Goal: Check status

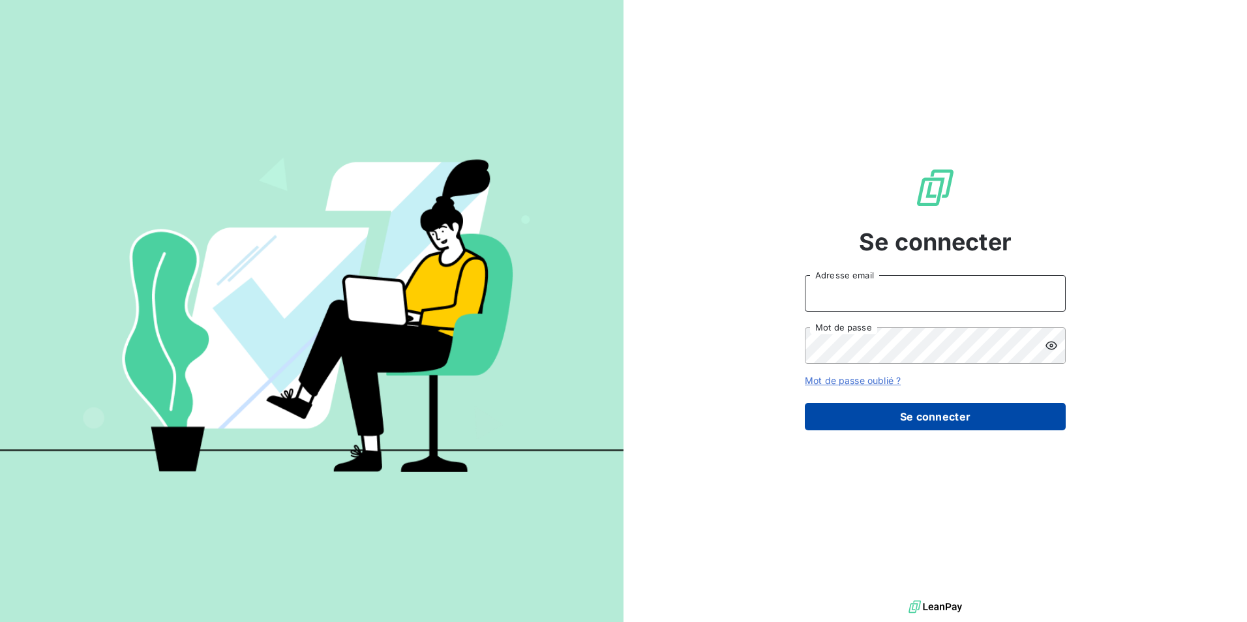
type input "[EMAIL_ADDRESS][DOMAIN_NAME]"
click at [912, 416] on button "Se connecter" at bounding box center [935, 416] width 261 height 27
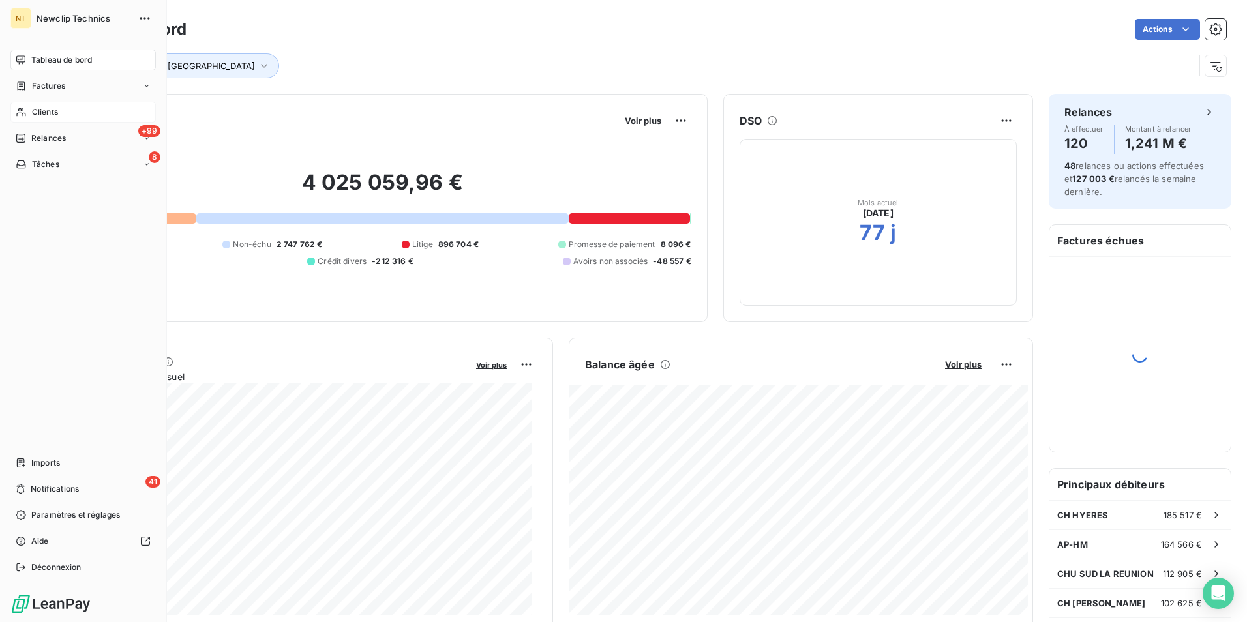
click at [55, 119] on div "Clients" at bounding box center [82, 112] width 145 height 21
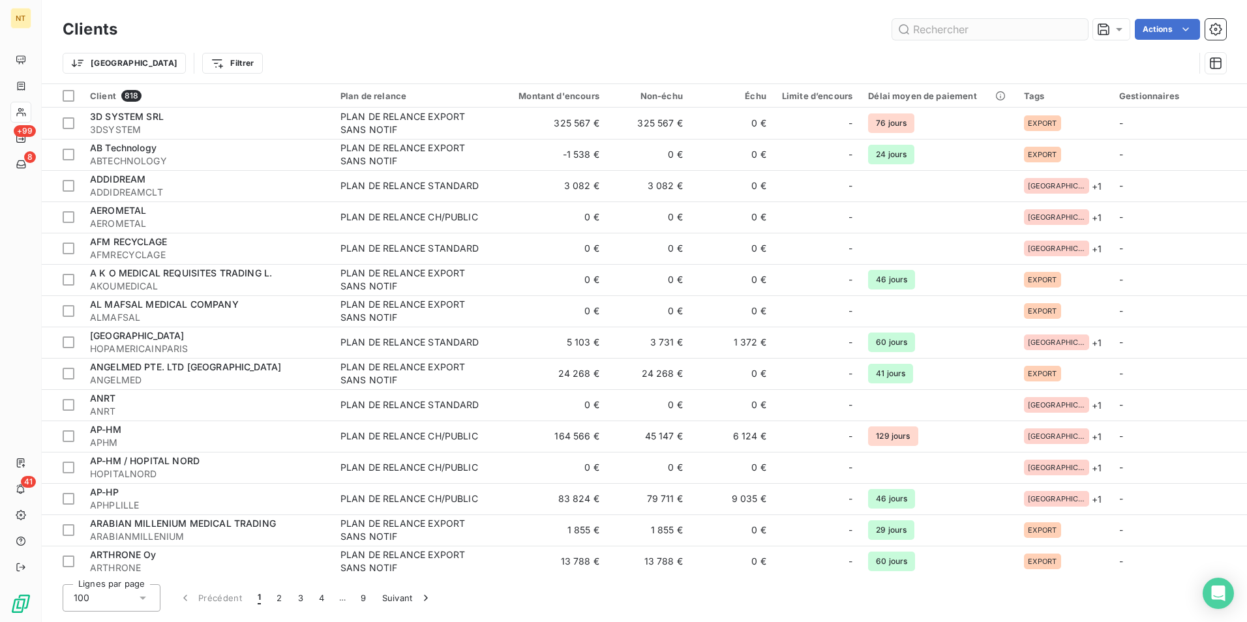
click at [985, 35] on input "text" at bounding box center [991, 29] width 196 height 21
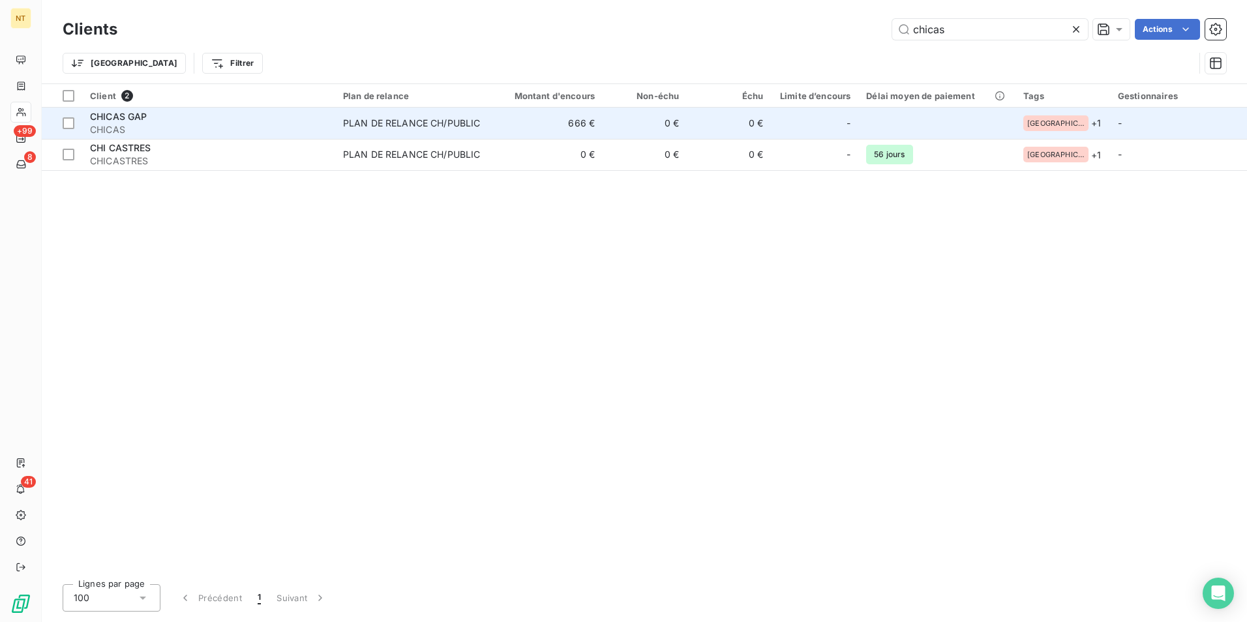
type input "chicas"
click at [252, 128] on span "CHICAS" at bounding box center [208, 129] width 237 height 13
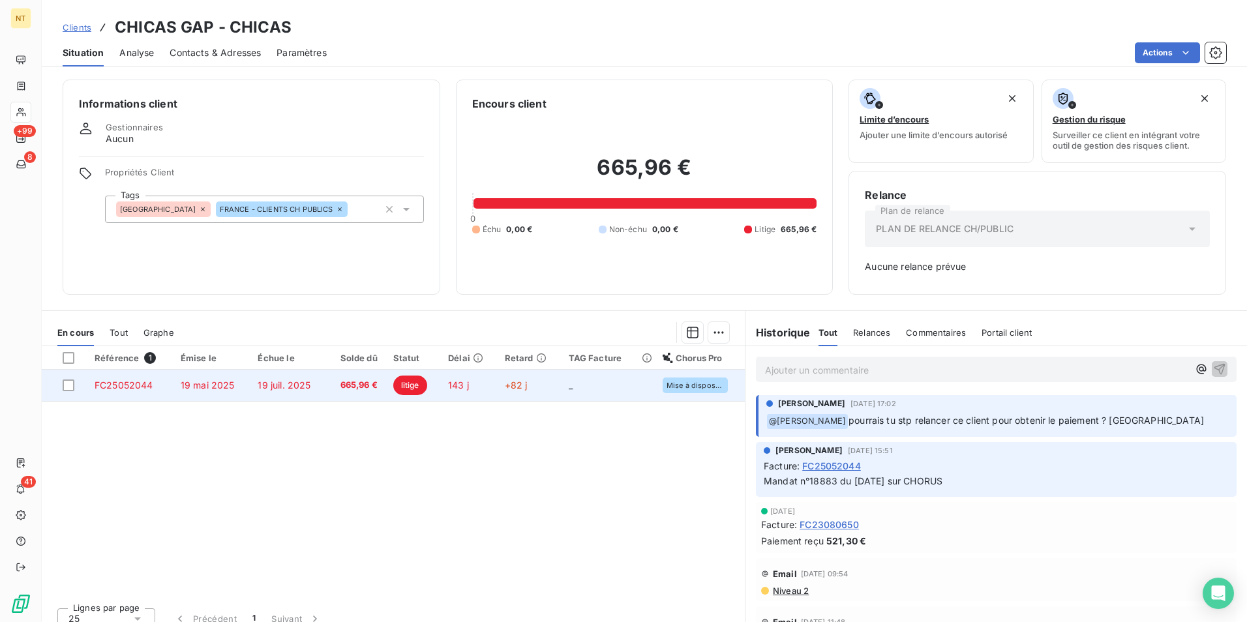
click at [358, 395] on td "665,96 €" at bounding box center [355, 385] width 59 height 31
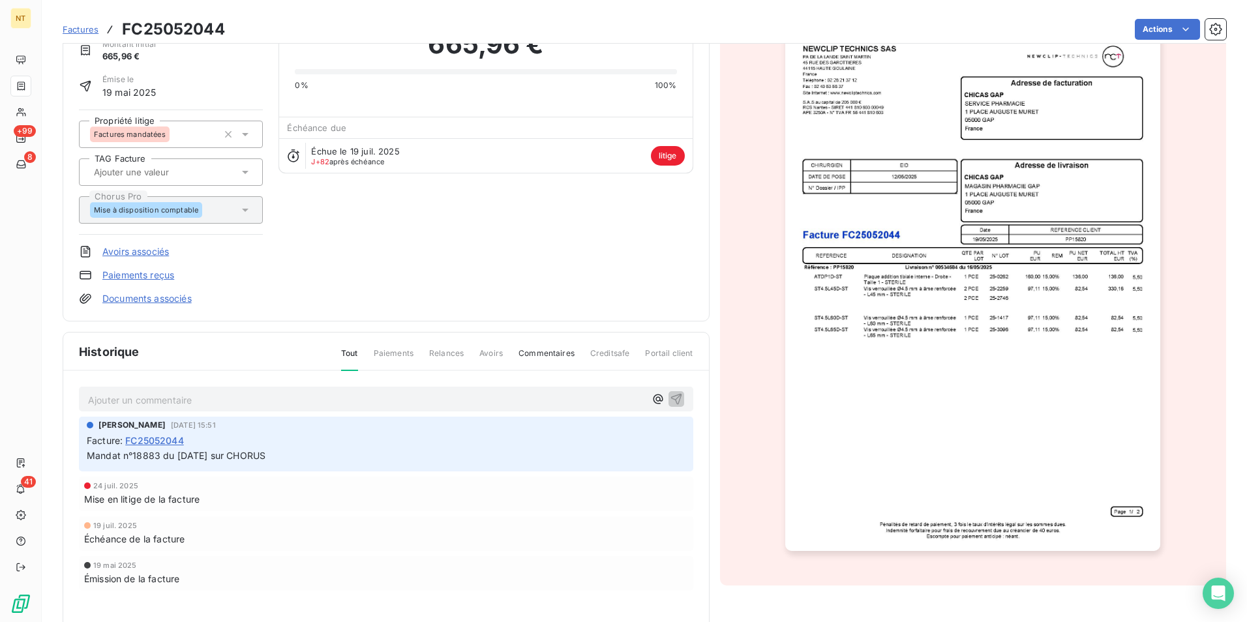
scroll to position [1, 0]
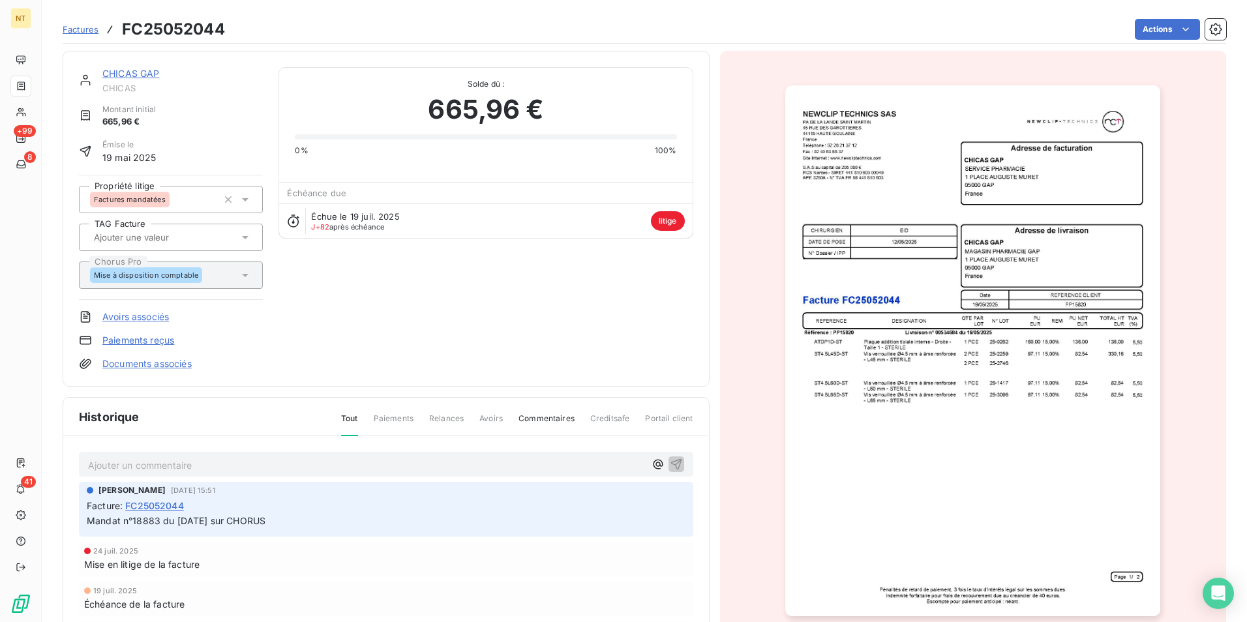
click at [122, 72] on link "CHICAS GAP" at bounding box center [130, 73] width 57 height 11
